Goal: Transaction & Acquisition: Purchase product/service

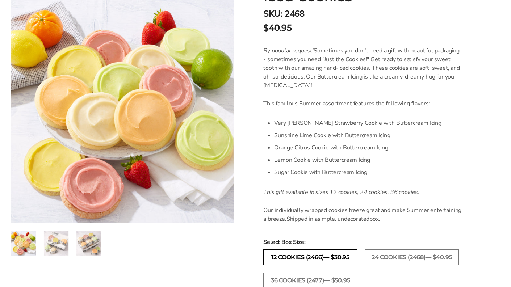
scroll to position [181, 0]
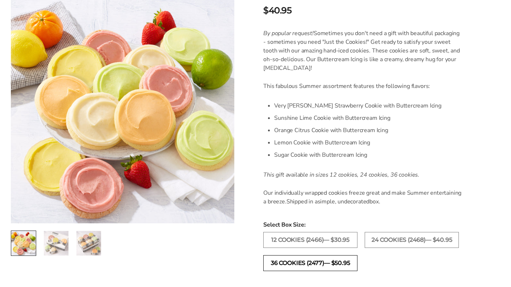
click at [298, 260] on label "36 COOKIES (2477)— $50.95" at bounding box center [310, 263] width 94 height 16
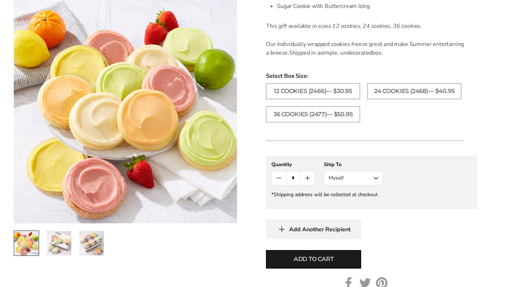
scroll to position [326, 0]
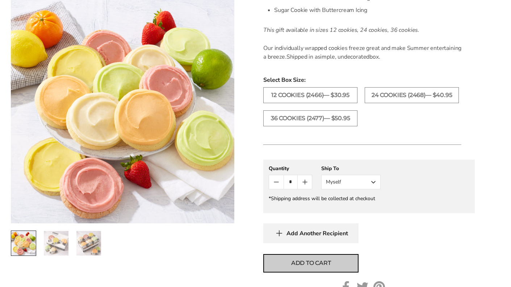
click at [303, 261] on span "Add to cart" at bounding box center [311, 263] width 40 height 9
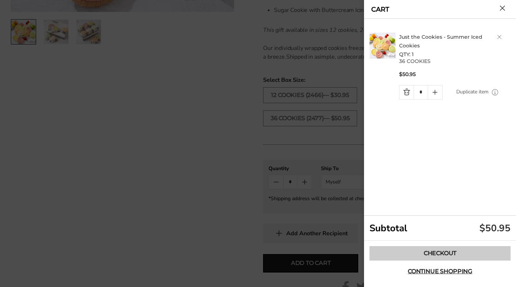
click at [444, 252] on link "Checkout" at bounding box center [440, 253] width 141 height 14
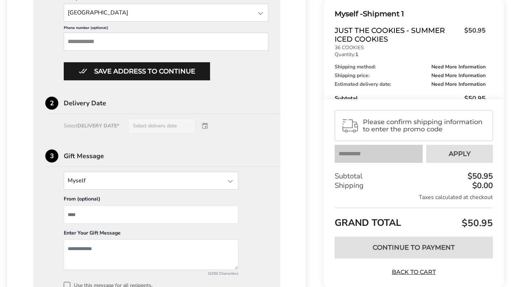
scroll to position [398, 0]
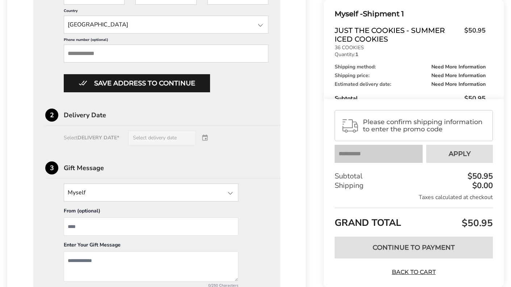
click at [99, 49] on input "Phone number (optional)" at bounding box center [166, 54] width 205 height 18
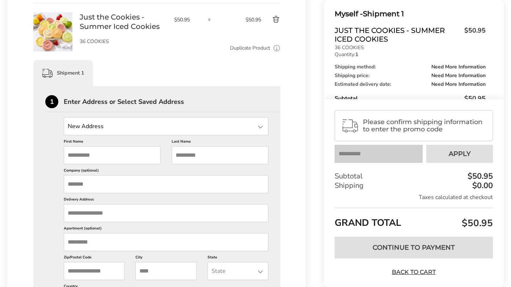
scroll to position [109, 0]
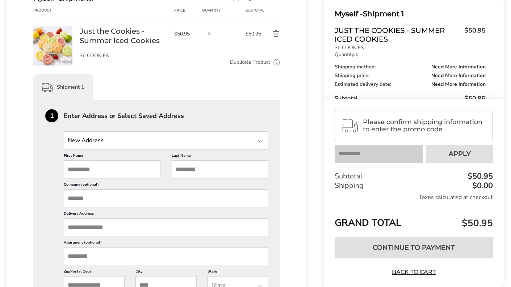
click at [85, 166] on input "First Name" at bounding box center [112, 169] width 97 height 18
type input "*******"
type input "*********"
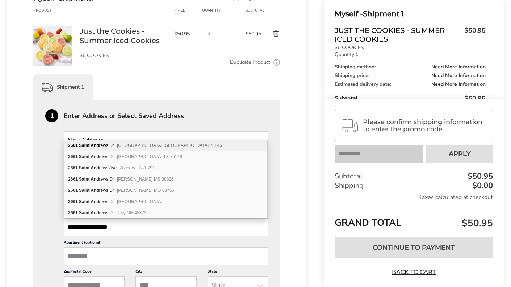
click at [150, 142] on div "[STREET_ADDRESS]" at bounding box center [165, 145] width 203 height 11
type input "**********"
type input "*********"
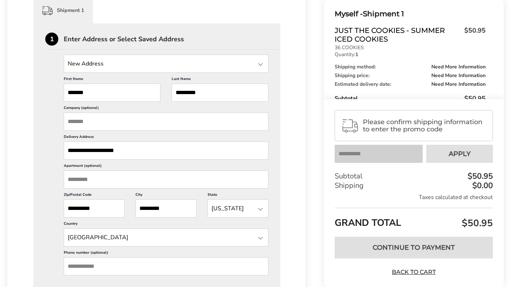
scroll to position [217, 0]
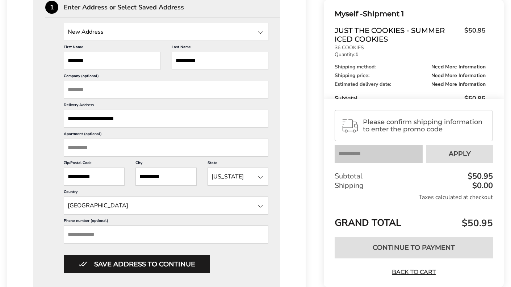
click at [114, 228] on input "Phone number (optional)" at bounding box center [166, 235] width 205 height 18
type input "**********"
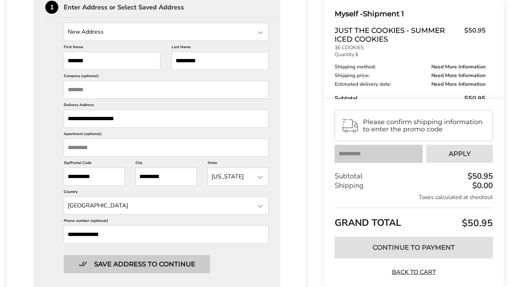
scroll to position [0, 0]
click at [151, 265] on button "Save address to continue" at bounding box center [137, 264] width 146 height 18
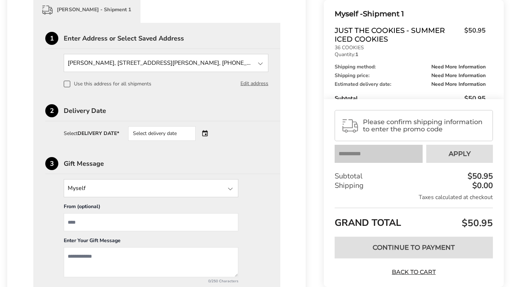
scroll to position [183, 0]
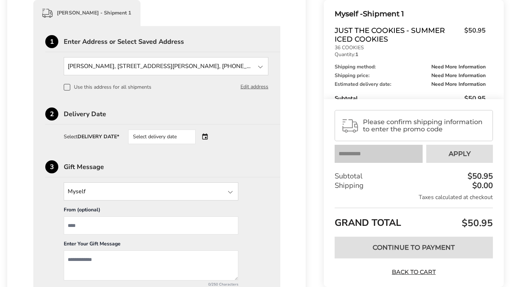
click at [204, 136] on div "Select delivery date" at bounding box center [172, 137] width 88 height 14
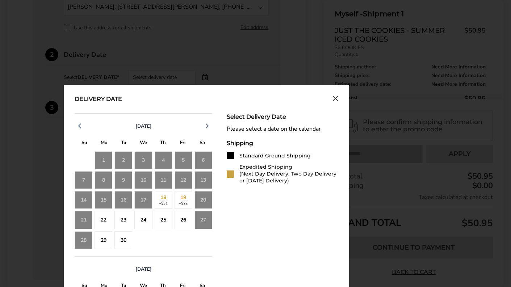
scroll to position [255, 0]
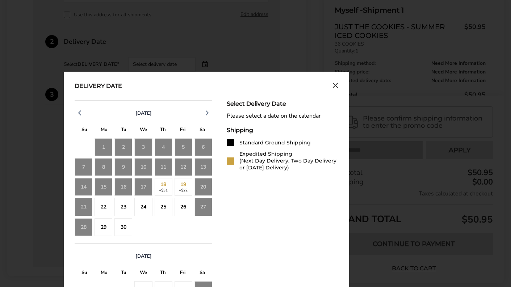
click at [142, 188] on div "17" at bounding box center [143, 187] width 18 height 18
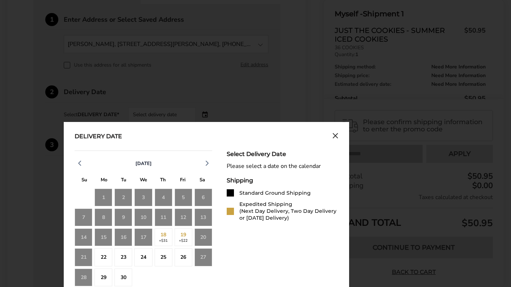
scroll to position [220, 0]
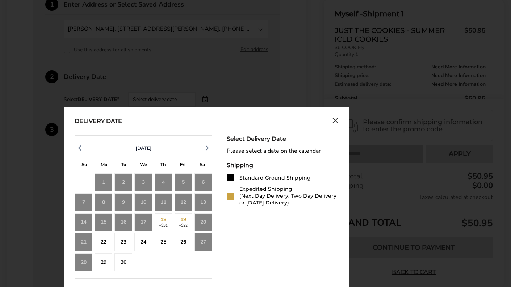
click at [138, 221] on div "17" at bounding box center [143, 222] width 18 height 18
click at [205, 222] on div "20" at bounding box center [203, 222] width 18 height 18
click at [237, 141] on div "Select Delivery Date" at bounding box center [283, 138] width 112 height 7
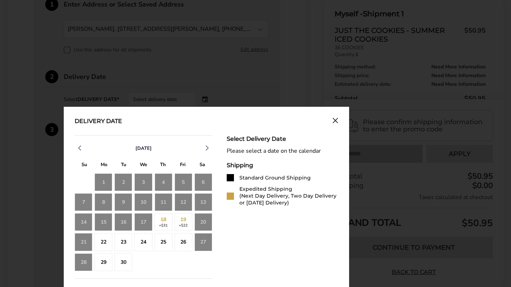
click at [202, 218] on div "20" at bounding box center [203, 222] width 18 height 18
click at [206, 217] on div "20" at bounding box center [203, 222] width 18 height 18
click at [103, 242] on div "22" at bounding box center [103, 242] width 18 height 18
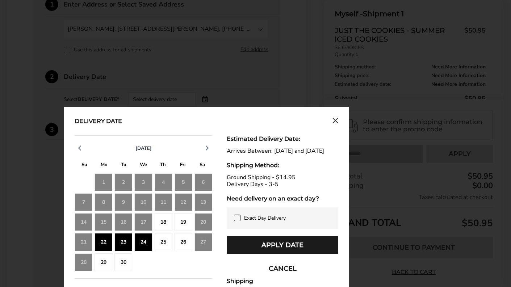
click at [283, 272] on button "CANCEL" at bounding box center [283, 269] width 112 height 18
